Goal: Find specific page/section: Find specific page/section

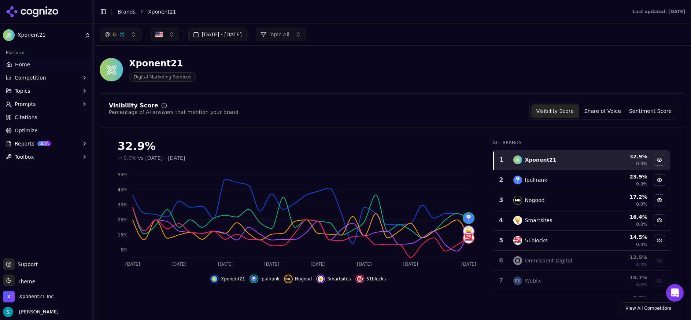
click at [80, 103] on button "Prompts" at bounding box center [47, 104] width 88 height 12
click at [50, 117] on span "Active" at bounding box center [47, 115] width 64 height 7
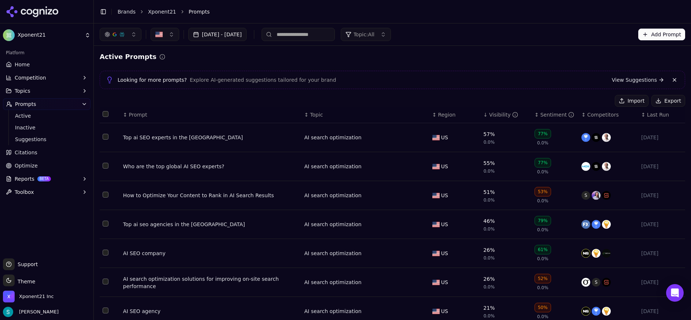
click at [169, 140] on div "Top ai SEO experts in the [GEOGRAPHIC_DATA]" at bounding box center [211, 137] width 176 height 7
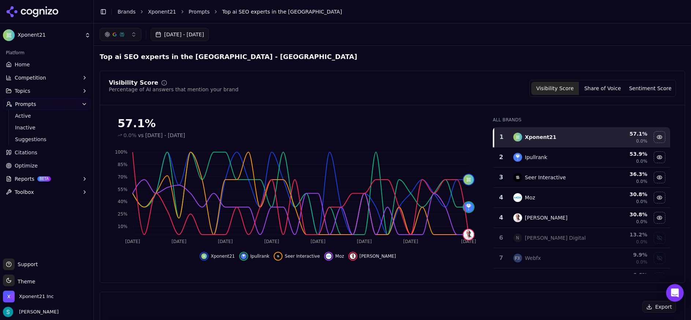
click at [28, 67] on span "Home" at bounding box center [22, 64] width 15 height 7
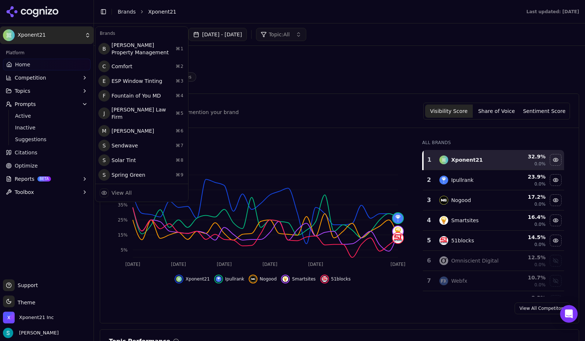
click at [81, 38] on html "Xponent21 Platform Home Competition Topics Prompts Active Inactive Suggestions …" at bounding box center [292, 170] width 585 height 341
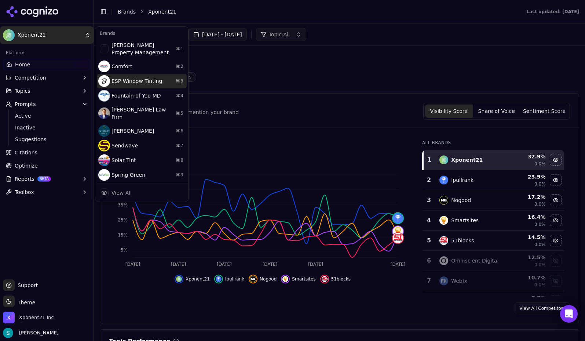
click at [134, 82] on div "ESP Window Tinting ⌘ 3" at bounding box center [142, 81] width 90 height 15
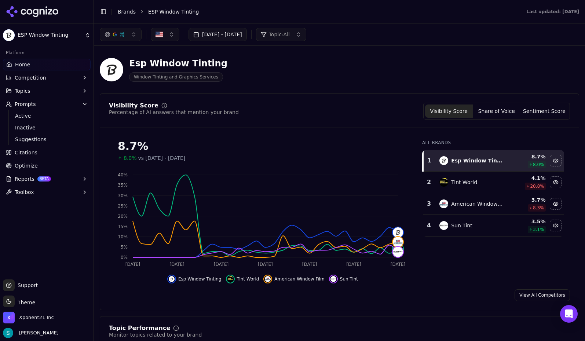
click at [36, 114] on span "Active" at bounding box center [47, 115] width 64 height 7
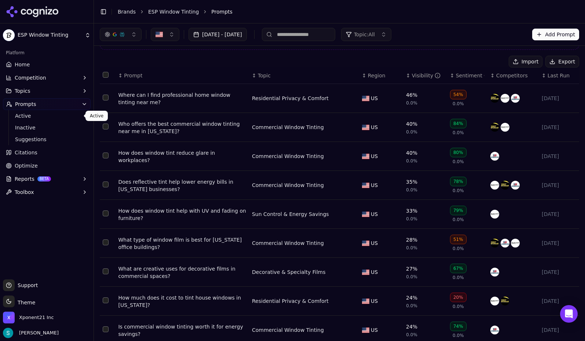
scroll to position [25, 0]
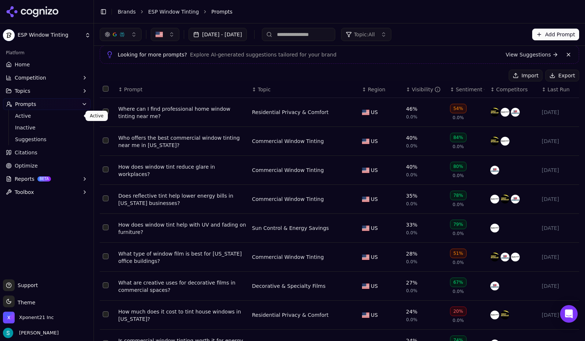
click at [213, 140] on div "Who offers the best commercial window tinting near me in [US_STATE]?" at bounding box center [182, 141] width 128 height 15
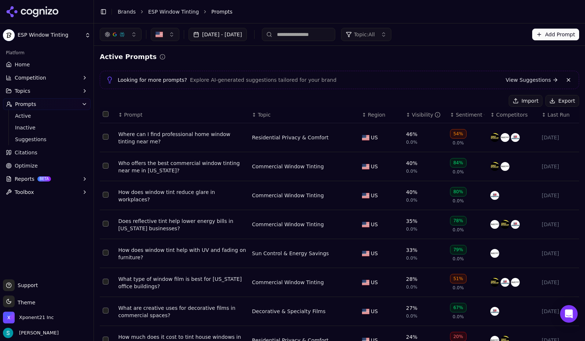
click at [46, 39] on html "ESP Window Tinting Platform Home Competition Topics Prompts Active Inactive Sug…" at bounding box center [292, 170] width 585 height 341
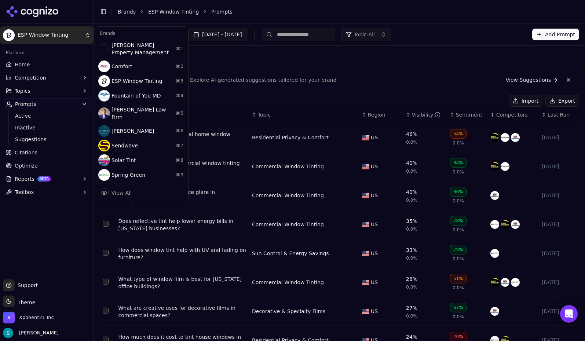
click at [128, 33] on div "Brands" at bounding box center [142, 33] width 90 height 10
click at [61, 34] on html "ESP Window Tinting Platform Home Competition Topics Prompts Active Inactive Sug…" at bounding box center [292, 170] width 585 height 341
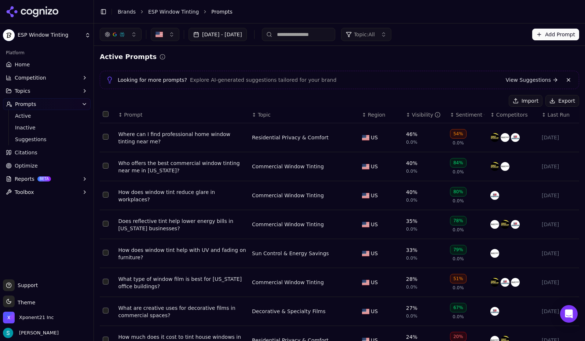
click at [64, 39] on html "ESP Window Tinting Platform Home Competition Topics Prompts Active Inactive Sug…" at bounding box center [292, 170] width 585 height 341
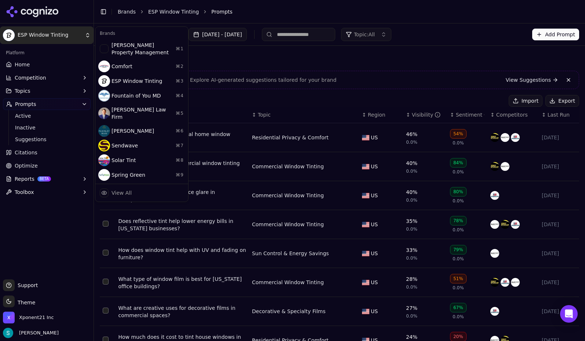
click at [34, 66] on html "ESP Window Tinting Platform Home Competition Topics Prompts Active Inactive Sug…" at bounding box center [292, 170] width 585 height 341
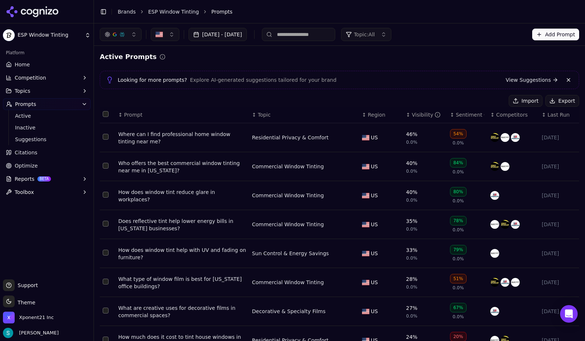
click at [35, 65] on link "Home" at bounding box center [47, 65] width 88 height 12
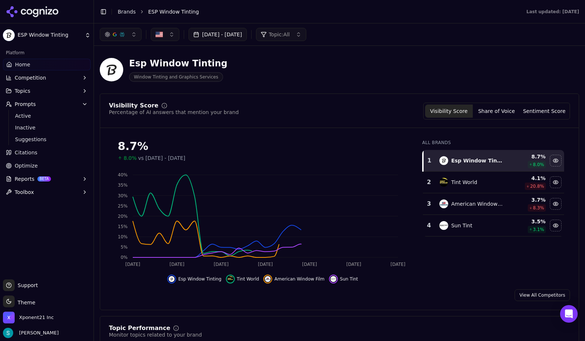
click at [73, 40] on html "ESP Window Tinting Platform Home Competition Topics Prompts Active Inactive Sug…" at bounding box center [292, 170] width 585 height 341
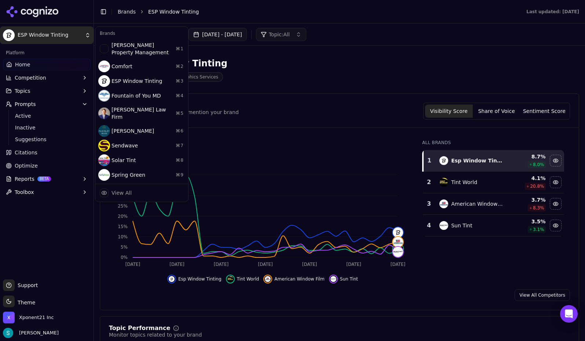
click at [235, 6] on html "ESP Window Tinting Platform Home Competition Topics Prompts Active Inactive Sug…" at bounding box center [292, 170] width 585 height 341
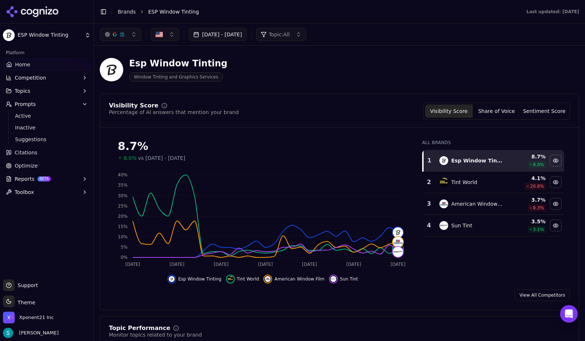
click at [88, 34] on html "ESP Window Tinting Platform Home Competition Topics Prompts Active Inactive Sug…" at bounding box center [292, 170] width 585 height 341
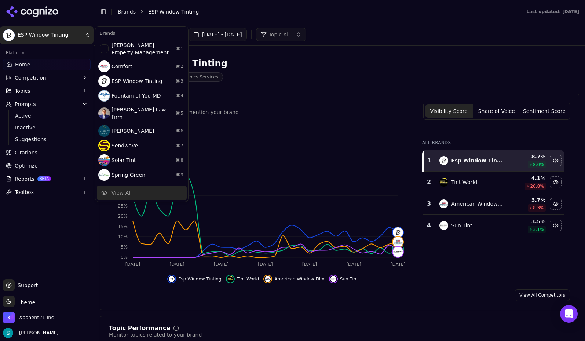
click at [133, 191] on div "View All" at bounding box center [142, 192] width 90 height 15
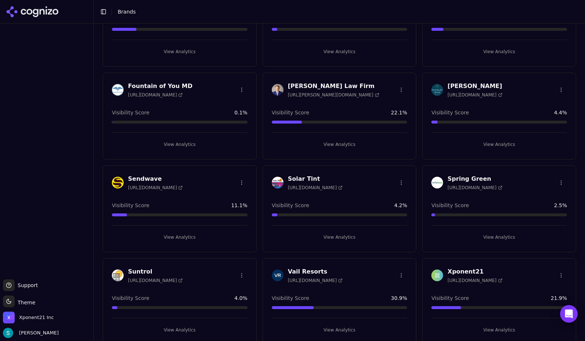
scroll to position [79, 0]
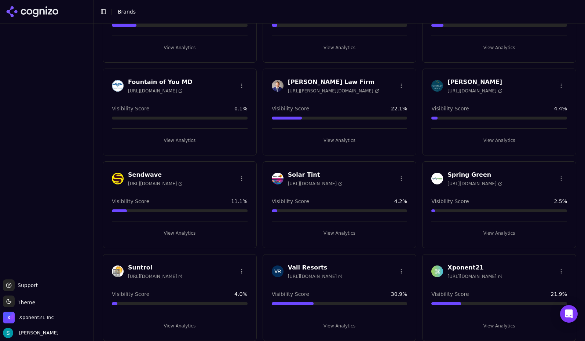
click at [500, 274] on div "Xponent21 [URL][DOMAIN_NAME]" at bounding box center [499, 271] width 136 height 16
click at [456, 263] on h3 "Xponent21" at bounding box center [474, 267] width 55 height 9
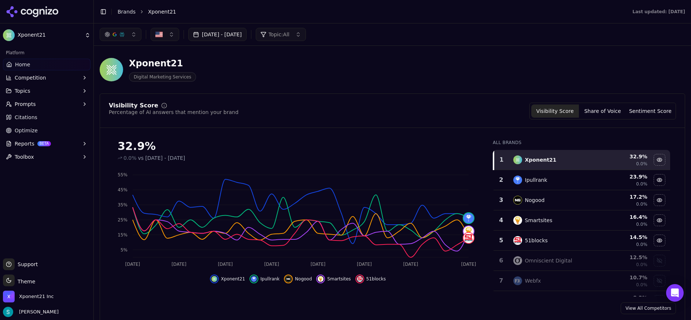
click at [49, 102] on button "Prompts" at bounding box center [47, 104] width 88 height 12
click at [36, 117] on span "Active" at bounding box center [47, 115] width 64 height 7
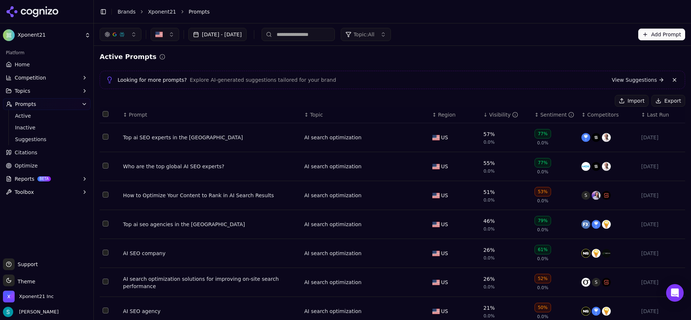
click at [163, 139] on div "Top ai SEO experts in the [GEOGRAPHIC_DATA]" at bounding box center [211, 137] width 176 height 7
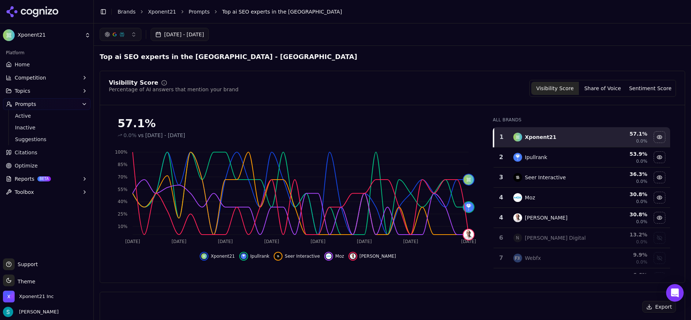
click at [21, 69] on link "Home" at bounding box center [47, 65] width 88 height 12
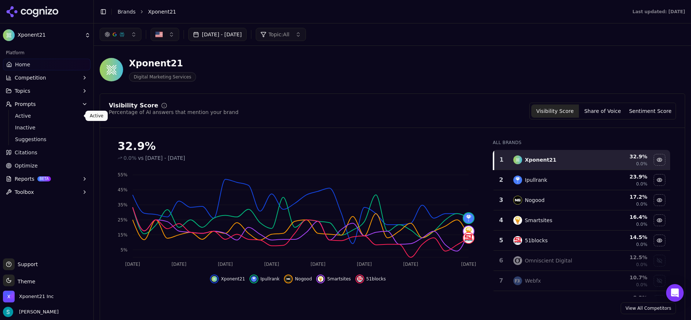
click at [37, 113] on span "Active" at bounding box center [47, 115] width 64 height 7
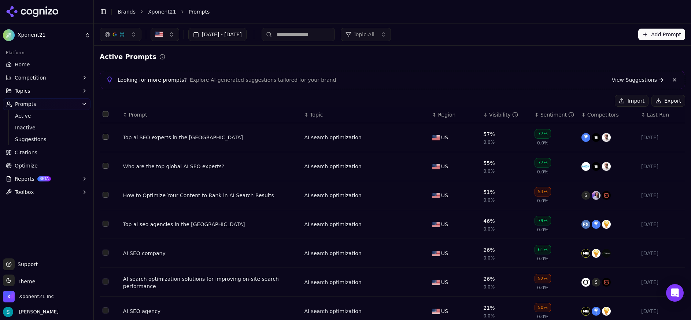
click at [29, 64] on link "Home" at bounding box center [47, 65] width 88 height 12
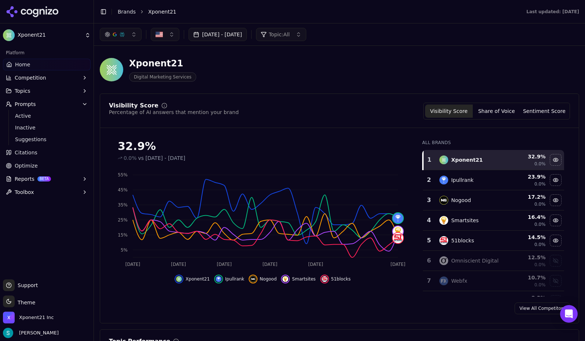
click at [56, 32] on html "Xponent21 Platform Home Competition Topics Prompts Active Inactive Suggestions …" at bounding box center [292, 170] width 585 height 341
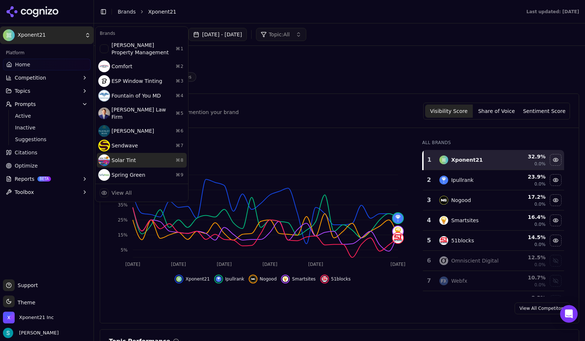
click at [136, 153] on div "Solar Tint ⌘ 8" at bounding box center [142, 160] width 90 height 15
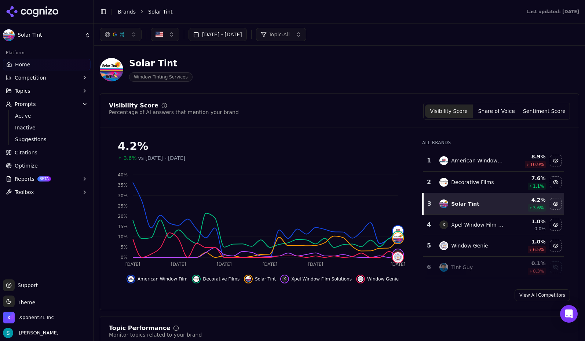
click at [62, 33] on html "Solar Tint Platform Home Competition Topics Prompts Active Inactive Suggestions…" at bounding box center [292, 170] width 585 height 341
